Goal: Task Accomplishment & Management: Manage account settings

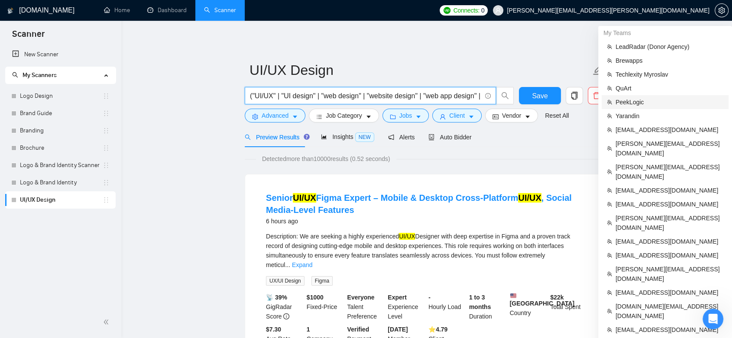
click at [648, 98] on span "PeekLogic" at bounding box center [669, 102] width 108 height 10
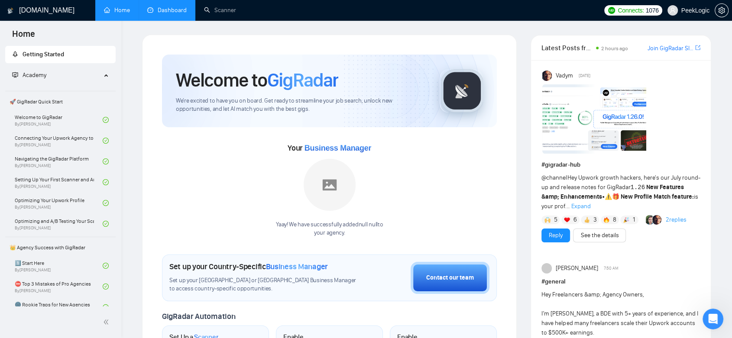
click at [168, 9] on link "Dashboard" at bounding box center [166, 9] width 39 height 7
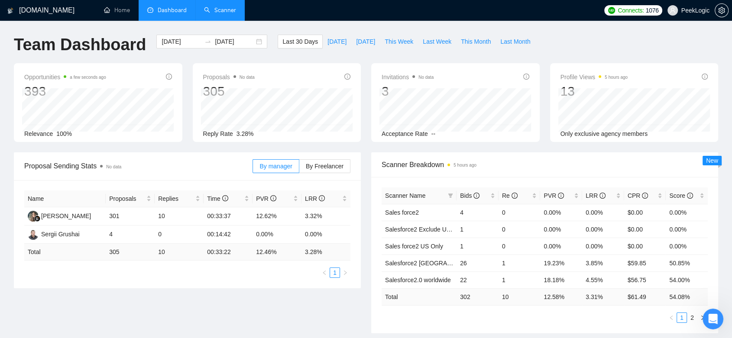
click at [215, 8] on link "Scanner" at bounding box center [220, 9] width 32 height 7
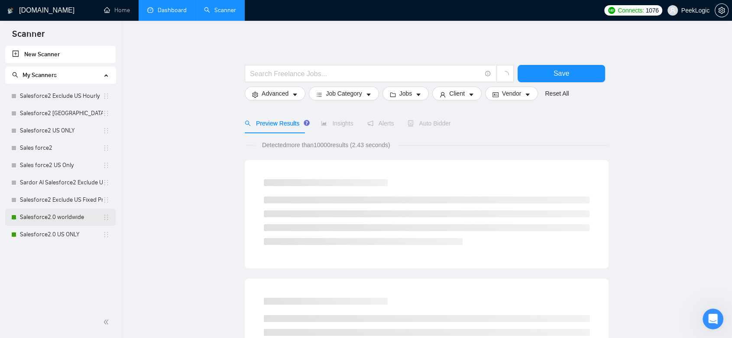
click at [79, 218] on link "Salesforce2.0 worldwide" at bounding box center [61, 217] width 83 height 17
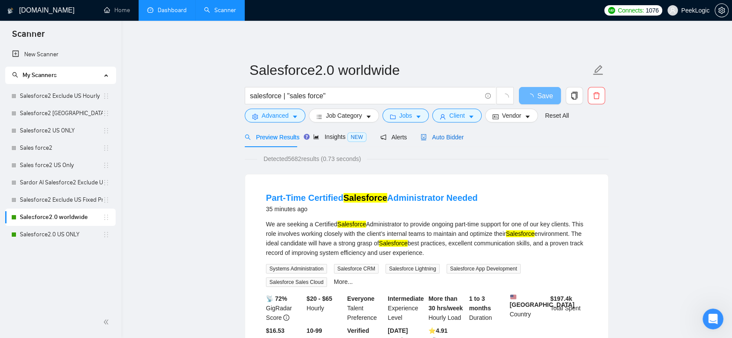
click at [440, 137] on span "Auto Bidder" at bounding box center [442, 137] width 43 height 7
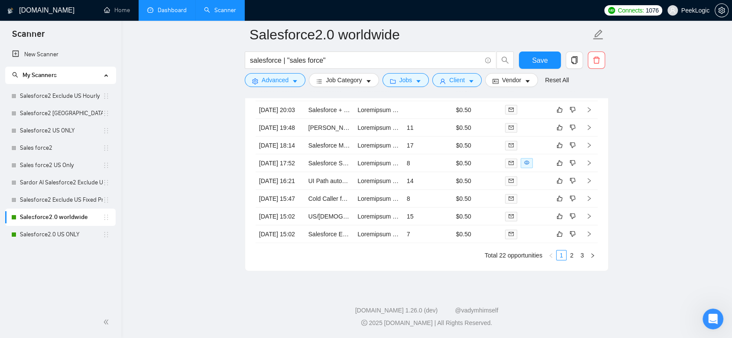
scroll to position [1627, 0]
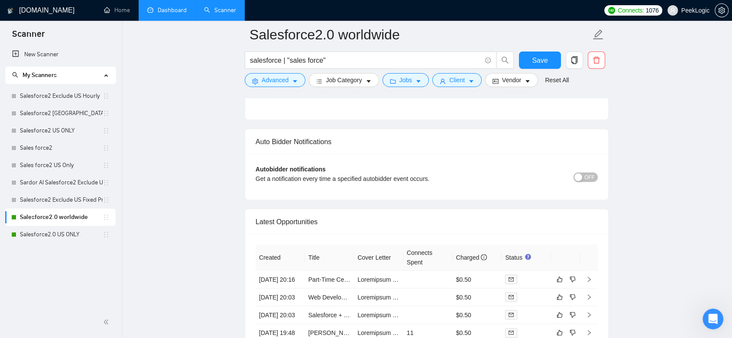
click at [593, 173] on span "OFF" at bounding box center [589, 177] width 10 height 10
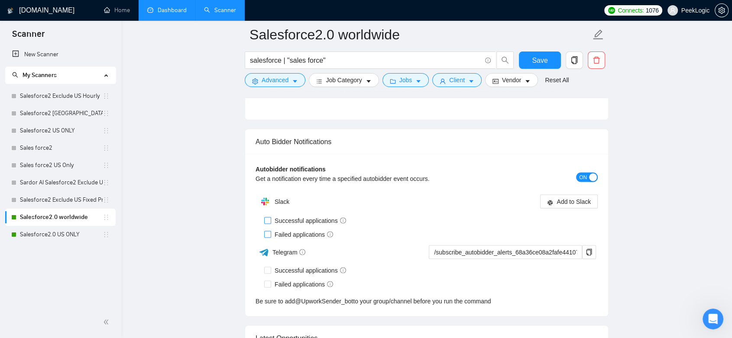
click at [268, 218] on input "Successful applications" at bounding box center [267, 220] width 6 height 6
checkbox input "true"
click at [269, 231] on input "Failed applications" at bounding box center [267, 234] width 6 height 6
checkbox input "true"
click at [66, 93] on link "Salesforce2 Exclude US Hourly" at bounding box center [61, 95] width 83 height 17
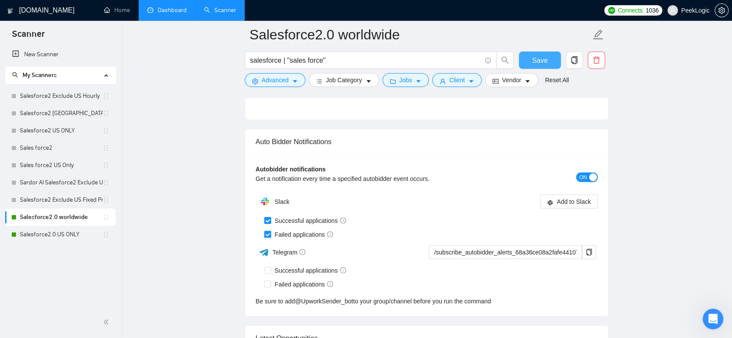
click at [532, 62] on span "Save" at bounding box center [540, 60] width 16 height 11
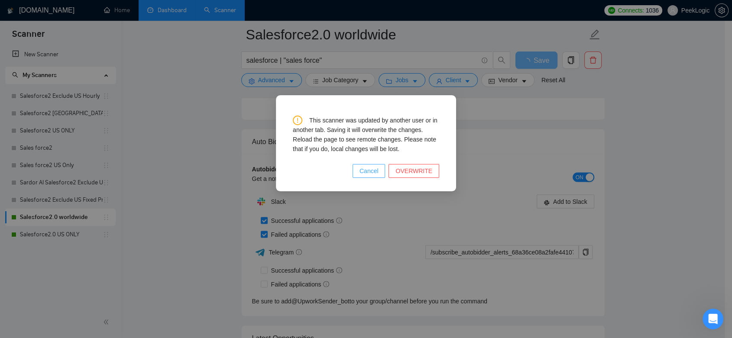
click at [379, 172] on span "Cancel" at bounding box center [368, 171] width 19 height 10
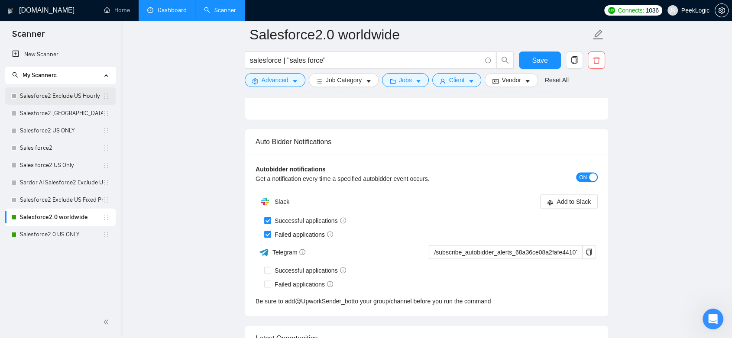
click at [75, 92] on link "Salesforce2 Exclude US Hourly" at bounding box center [61, 95] width 83 height 17
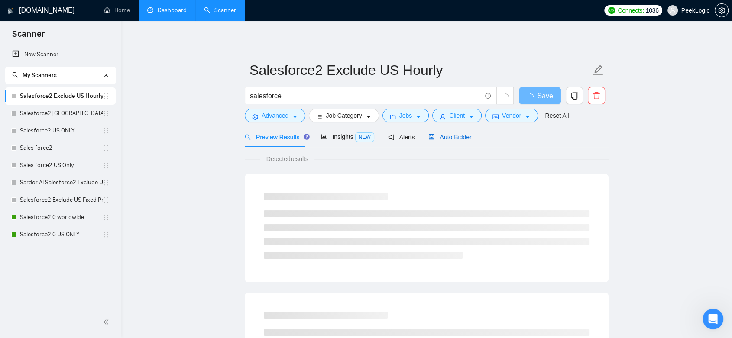
click at [450, 138] on span "Auto Bidder" at bounding box center [449, 137] width 43 height 7
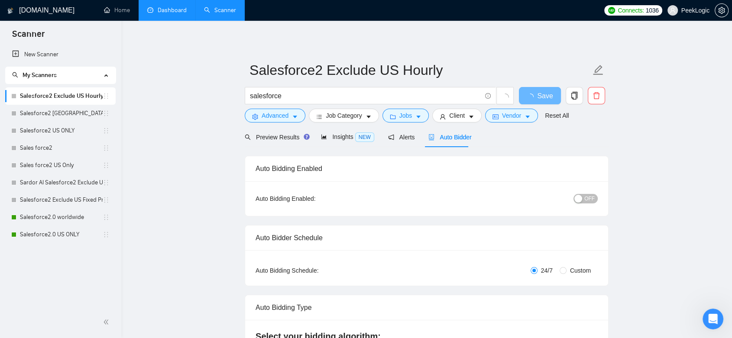
radio input "false"
radio input "true"
checkbox input "true"
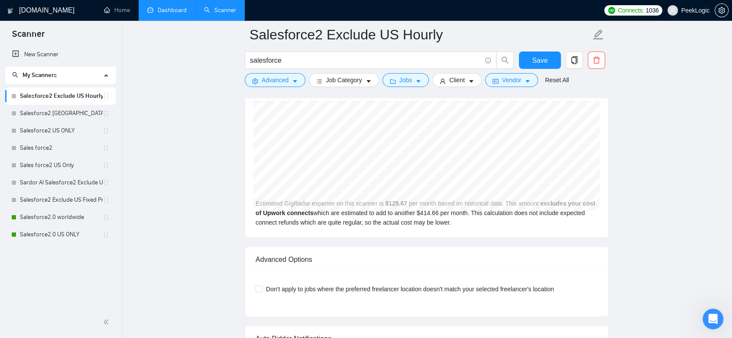
scroll to position [1829, 0]
